Goal: Information Seeking & Learning: Learn about a topic

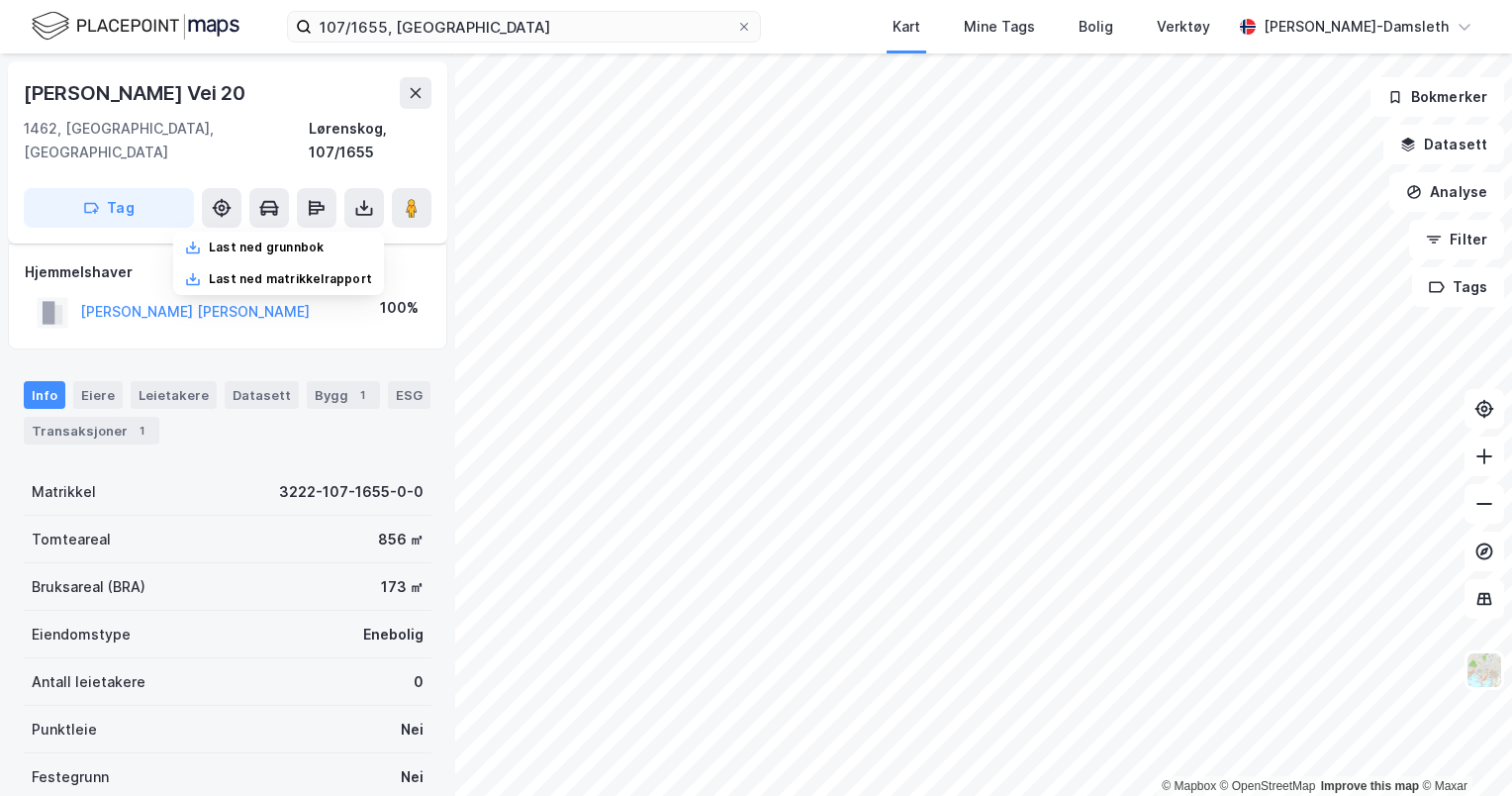
scroll to position [8, 0]
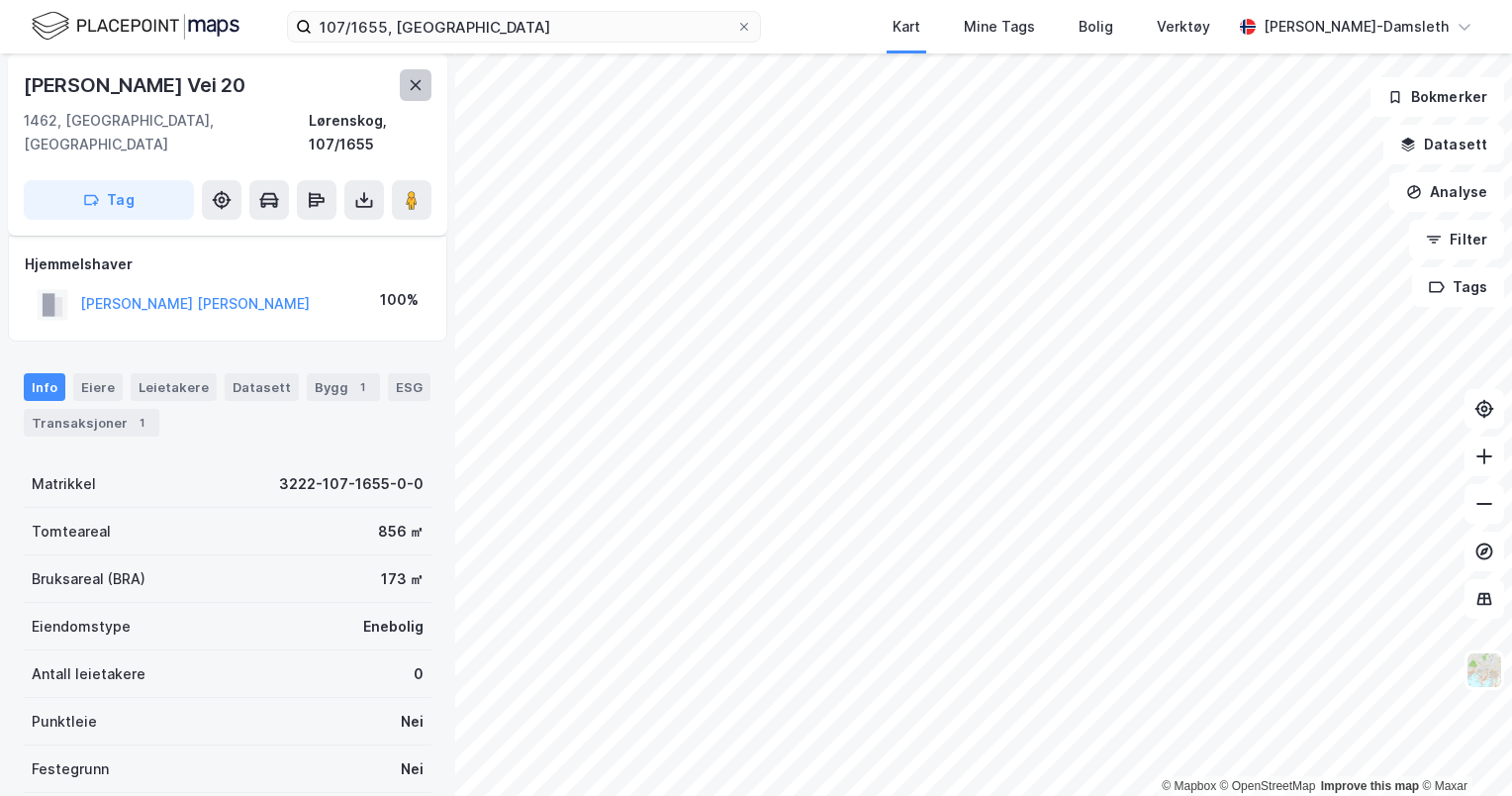
click at [416, 87] on icon at bounding box center [416, 85] width 16 height 16
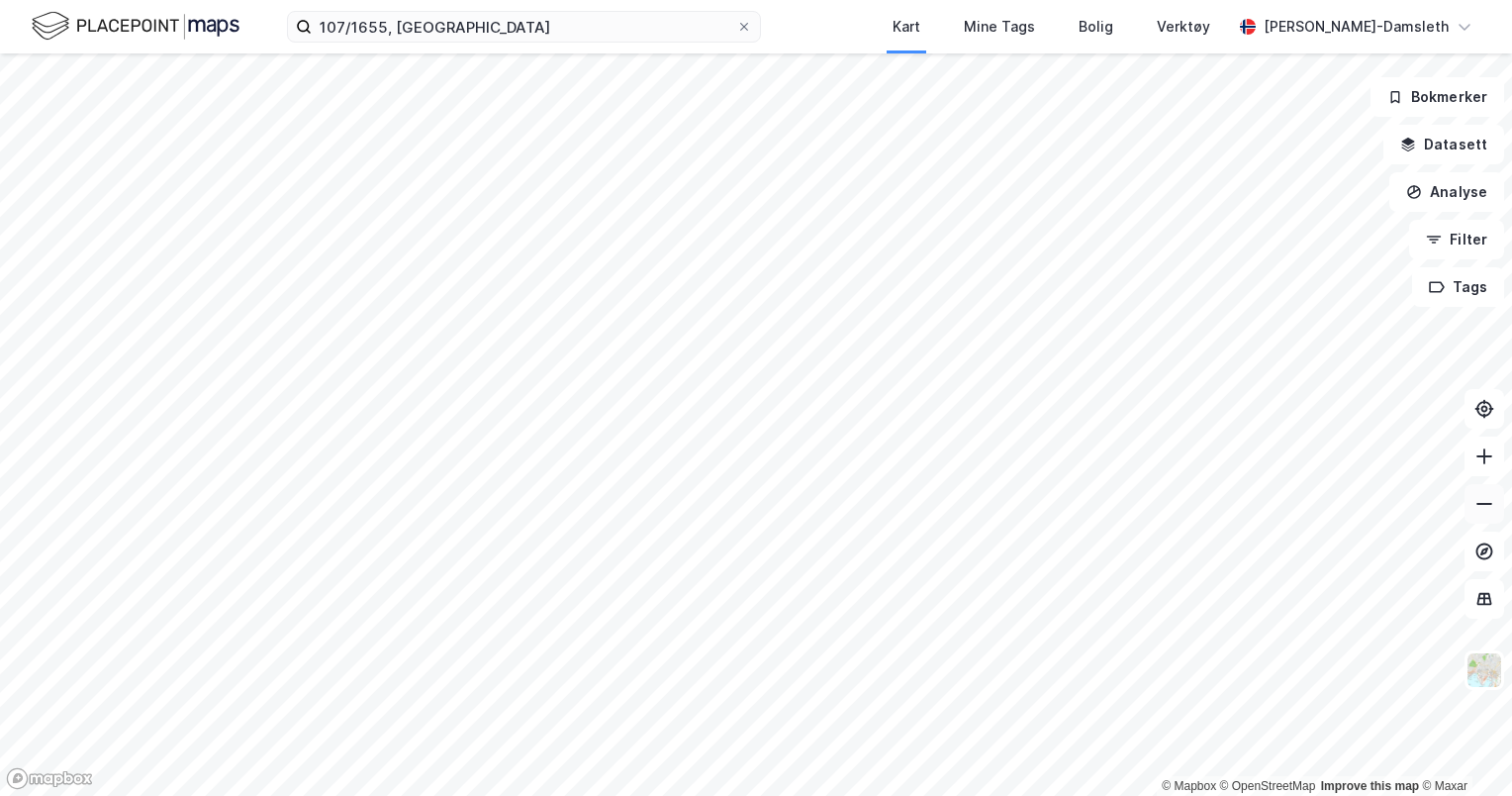
click at [1476, 500] on icon at bounding box center [1484, 504] width 20 height 20
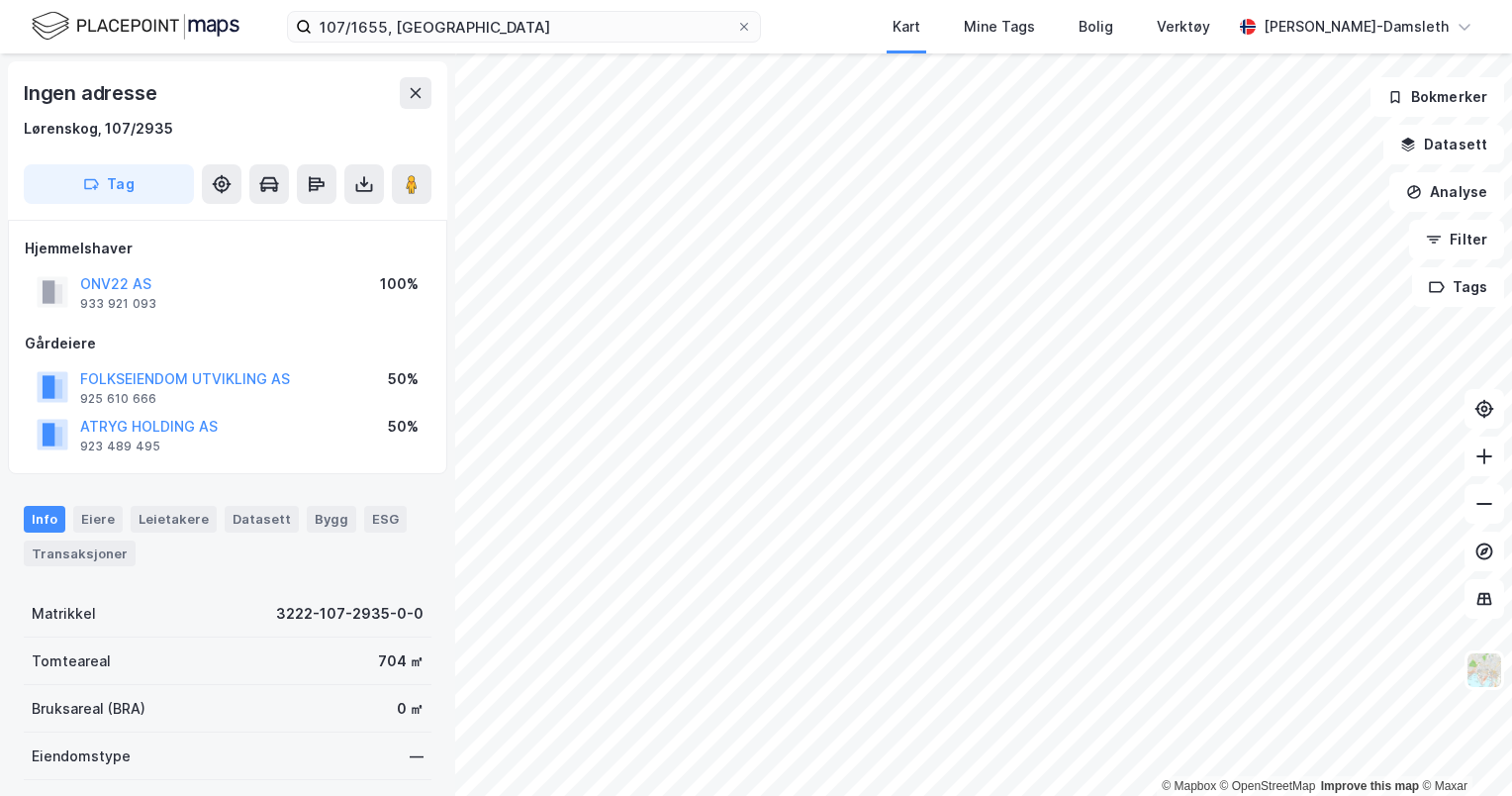
click at [68, 566] on div "Info [PERSON_NAME] Datasett Bygg ESG Transaksjoner" at bounding box center [228, 528] width 455 height 92
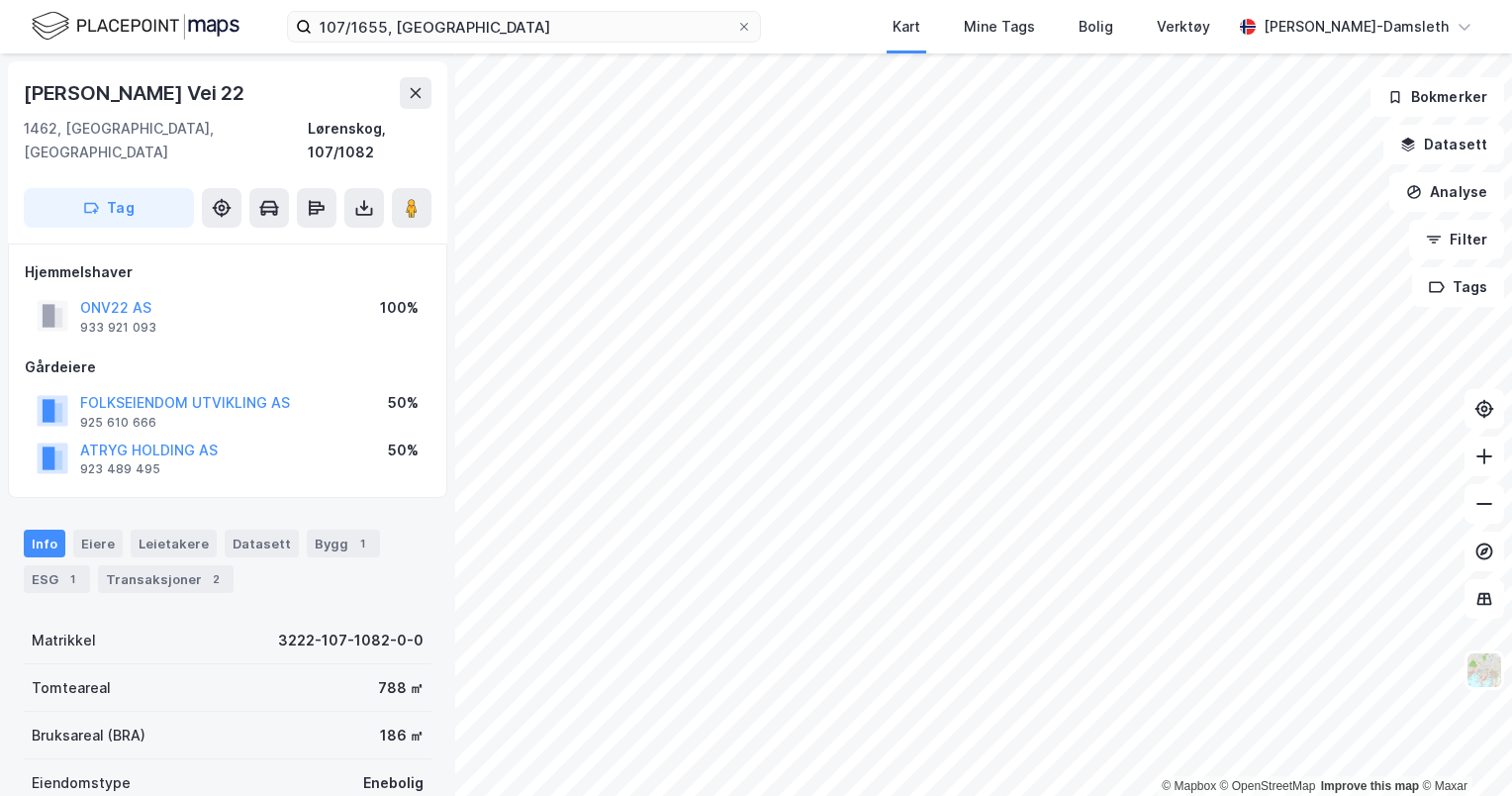
scroll to position [7, 0]
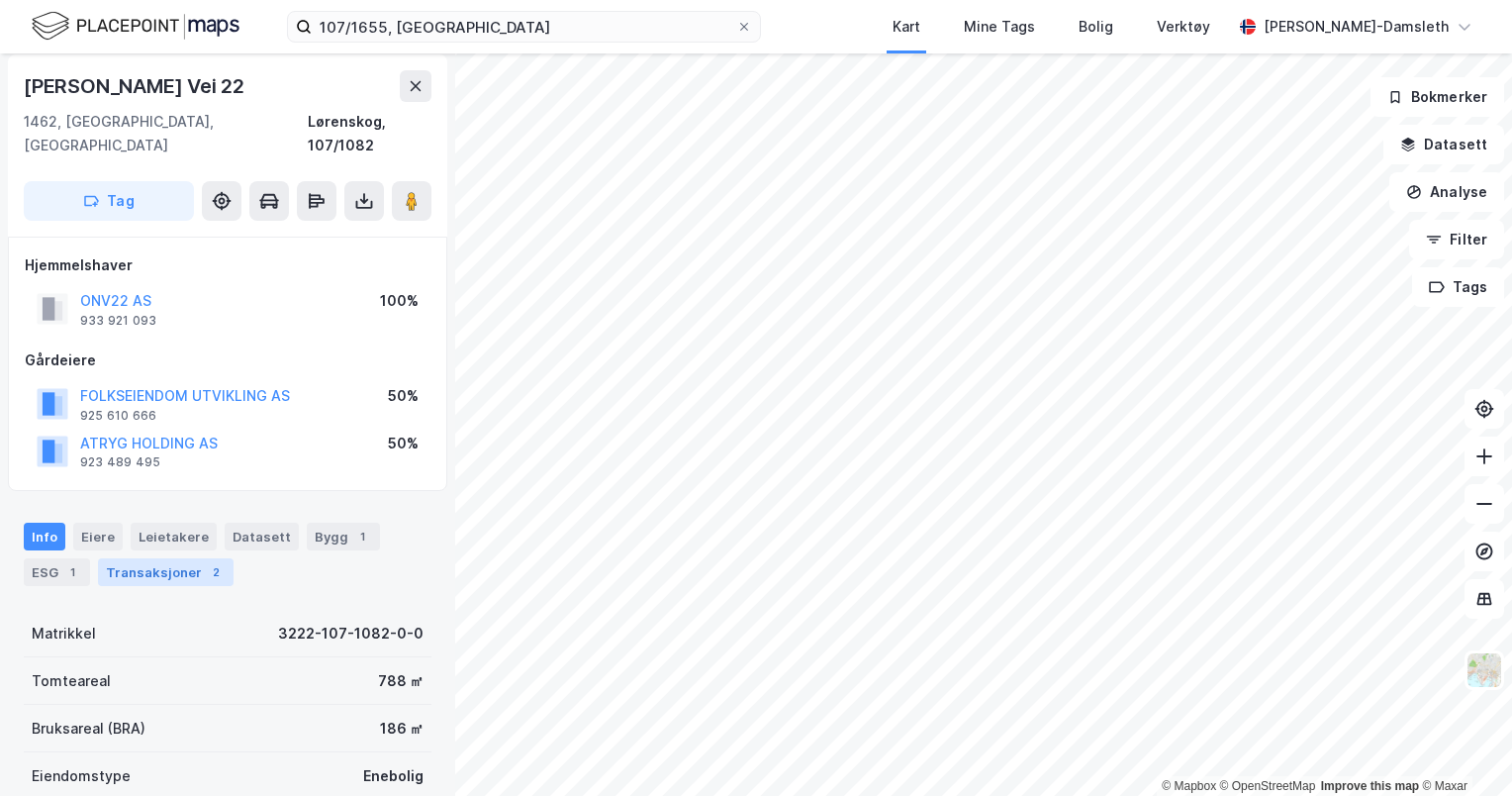
click at [125, 558] on div "Transaksjoner 2" at bounding box center [165, 572] width 136 height 28
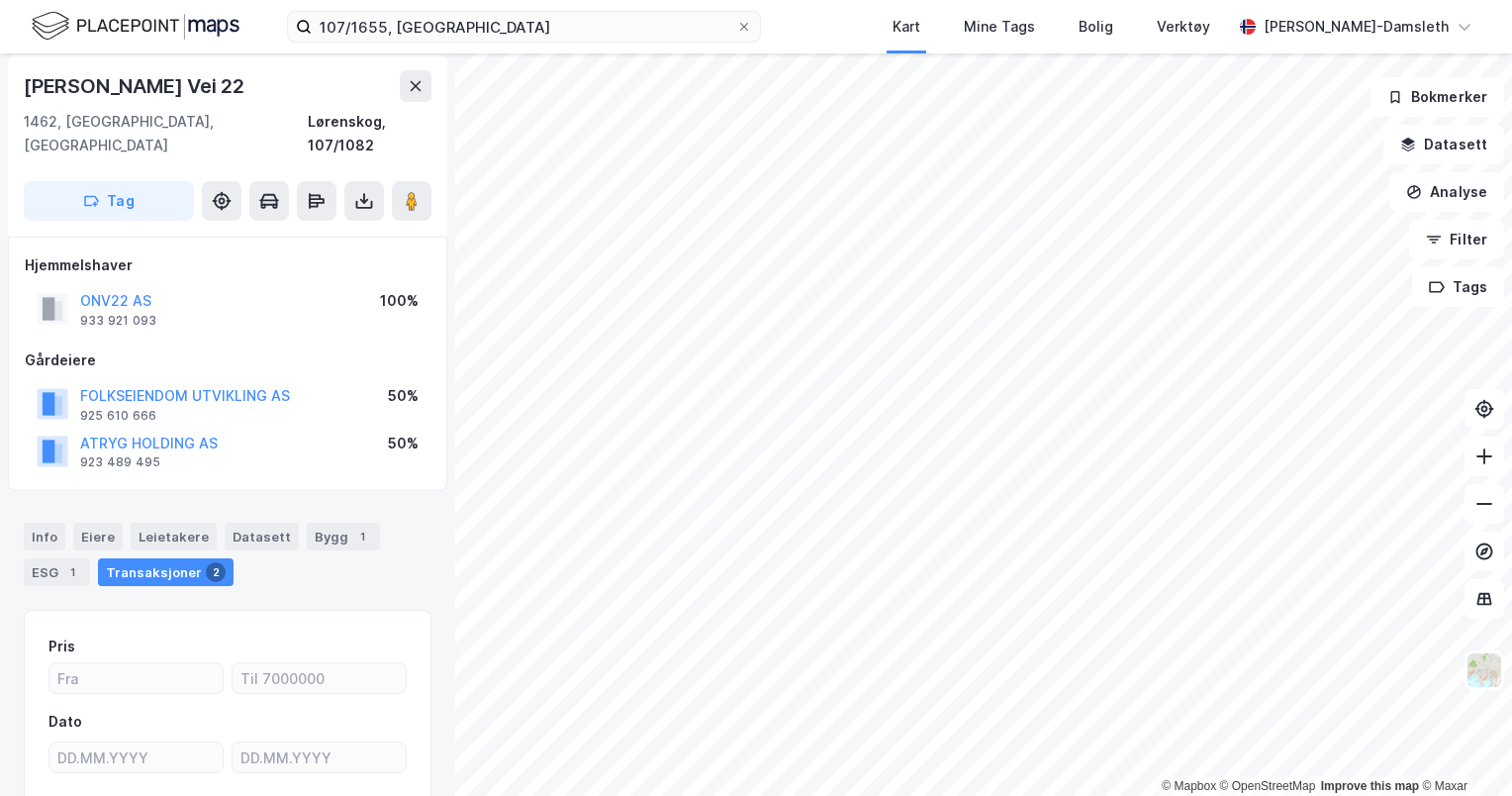
click at [125, 558] on div "Transaksjoner 2" at bounding box center [165, 572] width 136 height 28
